Goal: Download file/media

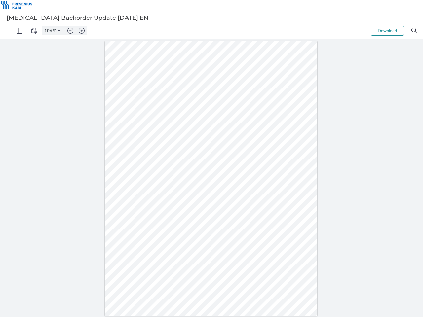
click at [20, 31] on img "Panel" at bounding box center [20, 31] width 6 height 6
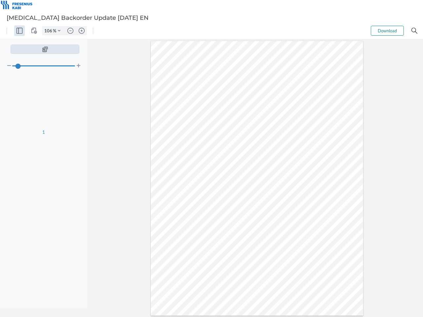
click at [34, 31] on img "View Controls" at bounding box center [34, 31] width 6 height 6
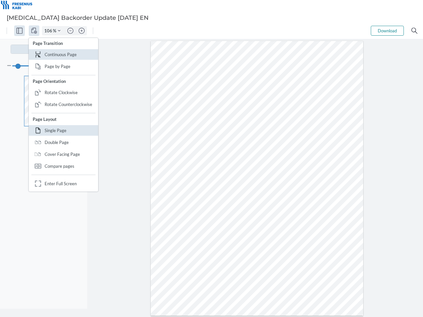
click at [49, 31] on input "106" at bounding box center [47, 31] width 11 height 6
click at [59, 31] on img "Zoom Controls" at bounding box center [59, 30] width 3 height 3
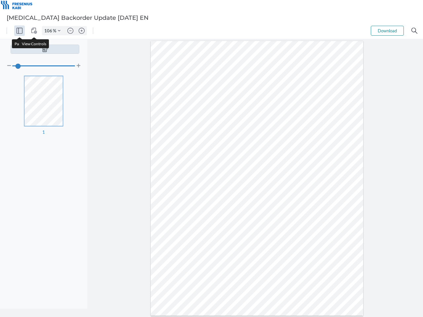
click at [70, 31] on img "Zoom out" at bounding box center [70, 31] width 6 height 6
click at [82, 31] on img "Zoom in" at bounding box center [82, 31] width 6 height 6
type input "106"
click at [387, 31] on button "Download" at bounding box center [387, 31] width 33 height 10
click at [415, 31] on img "Search" at bounding box center [415, 31] width 6 height 6
